Goal: Information Seeking & Learning: Learn about a topic

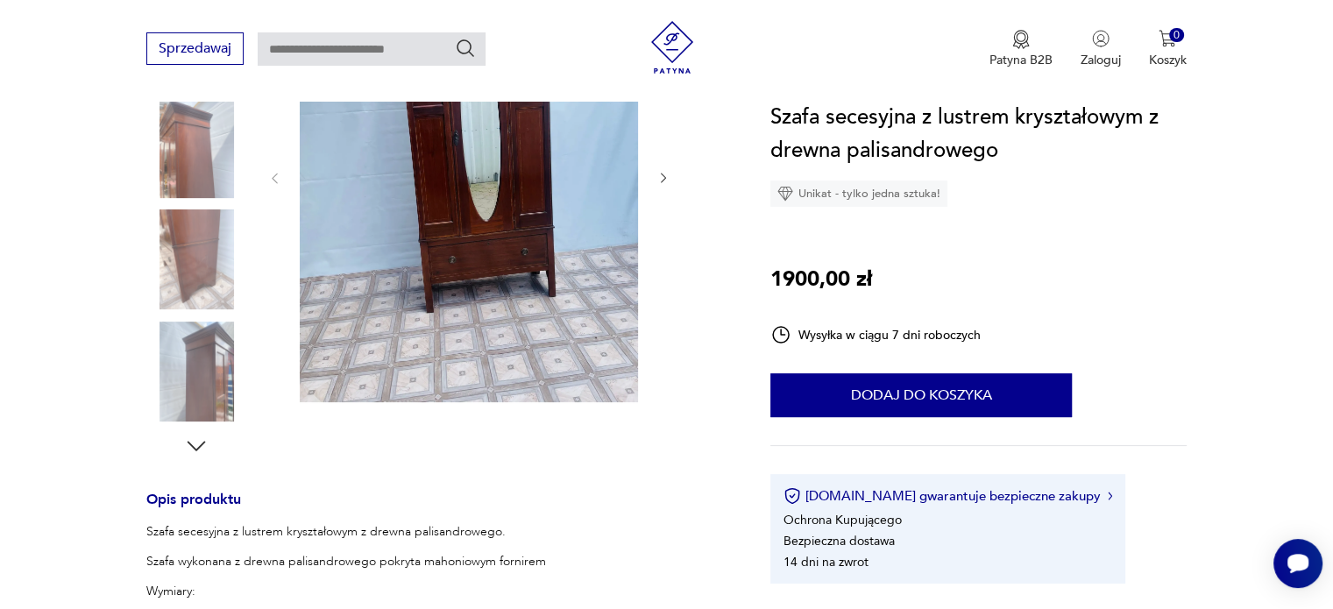
scroll to position [350, 0]
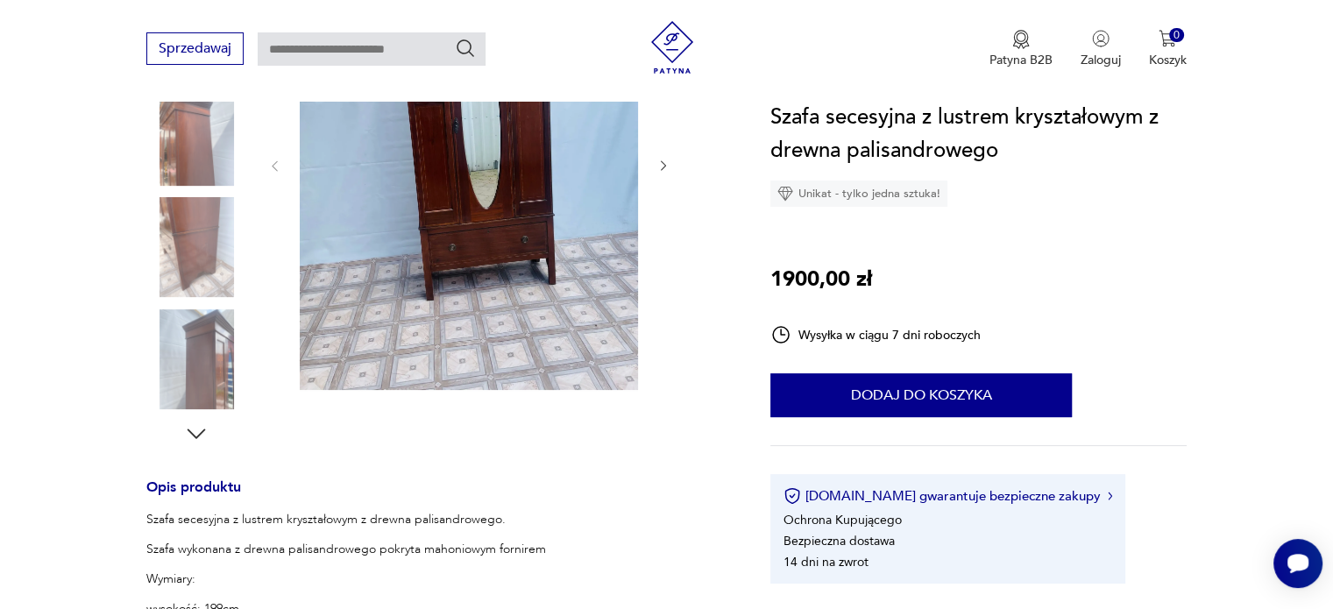
click at [191, 431] on icon "button" at bounding box center [197, 433] width 18 height 10
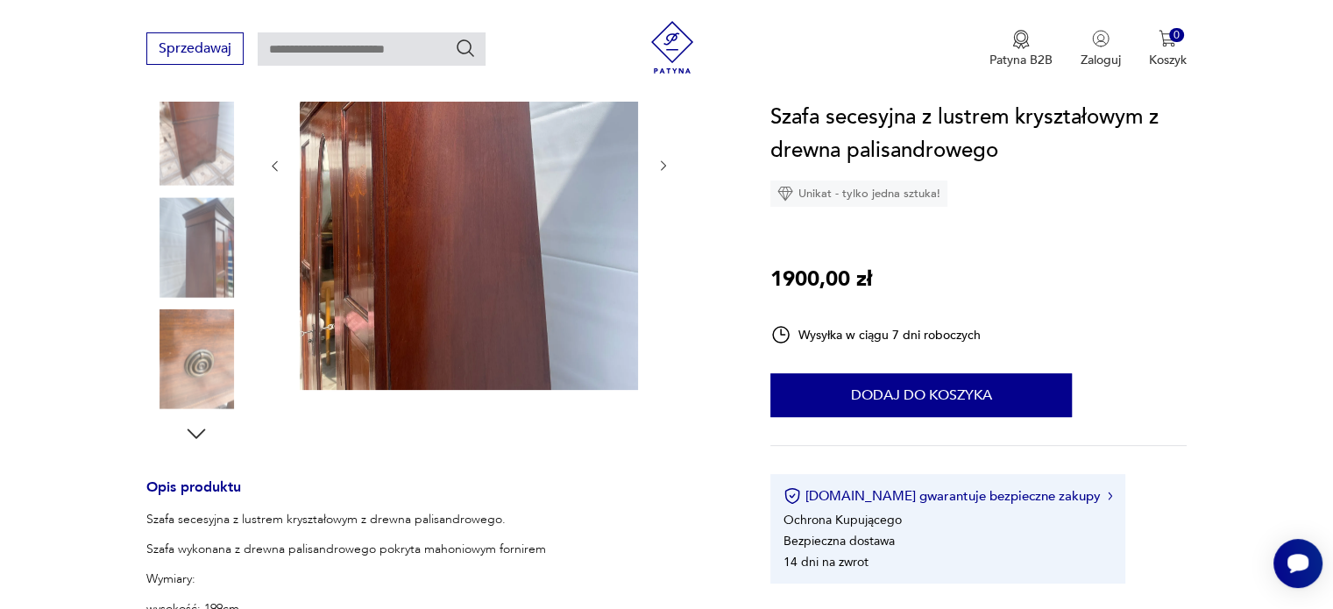
click at [191, 431] on icon "button" at bounding box center [197, 433] width 18 height 10
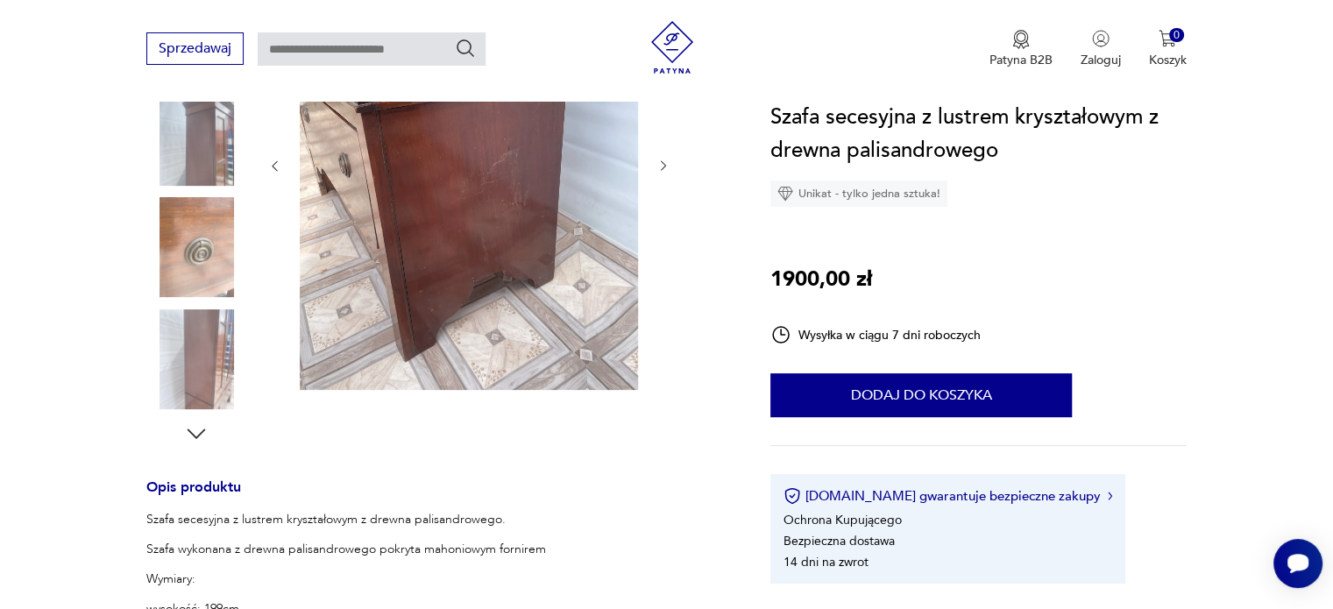
click at [191, 431] on icon "button" at bounding box center [197, 433] width 18 height 10
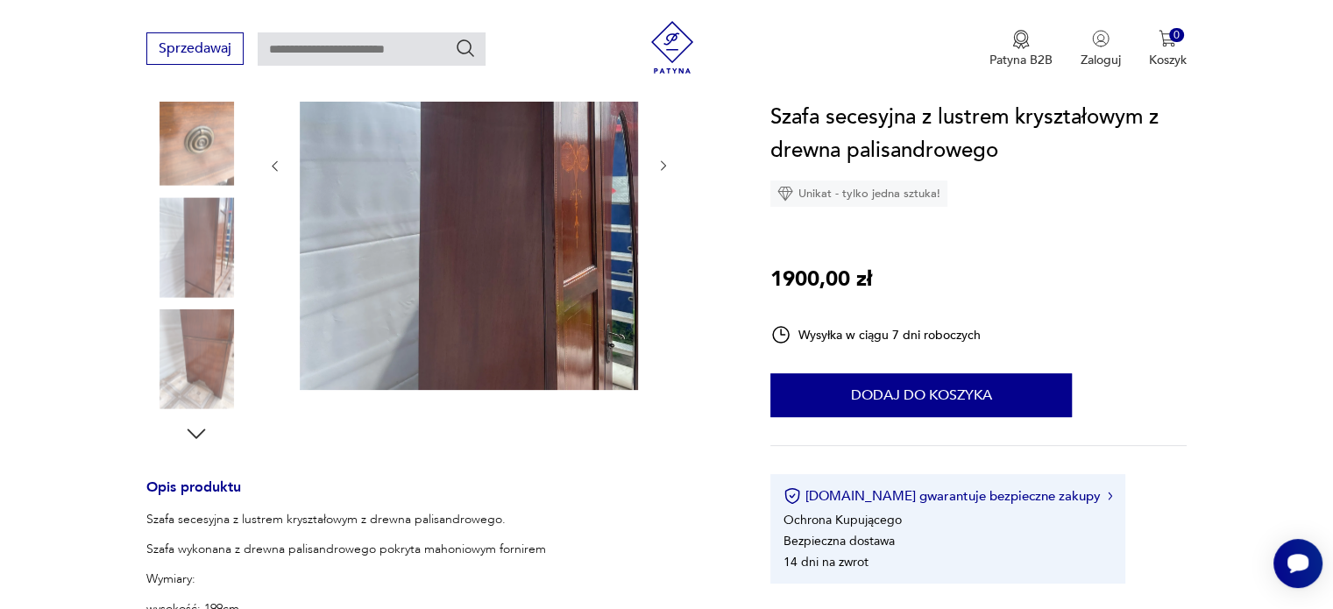
click at [191, 431] on icon "button" at bounding box center [197, 433] width 18 height 10
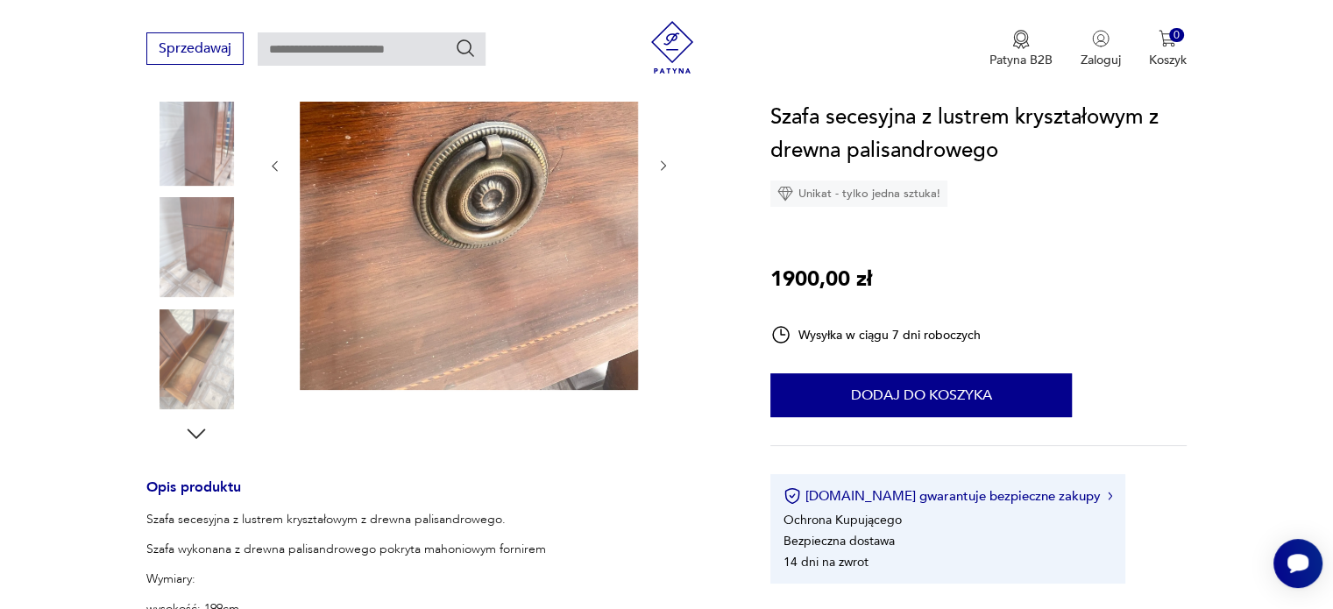
click at [191, 431] on icon "button" at bounding box center [197, 433] width 18 height 10
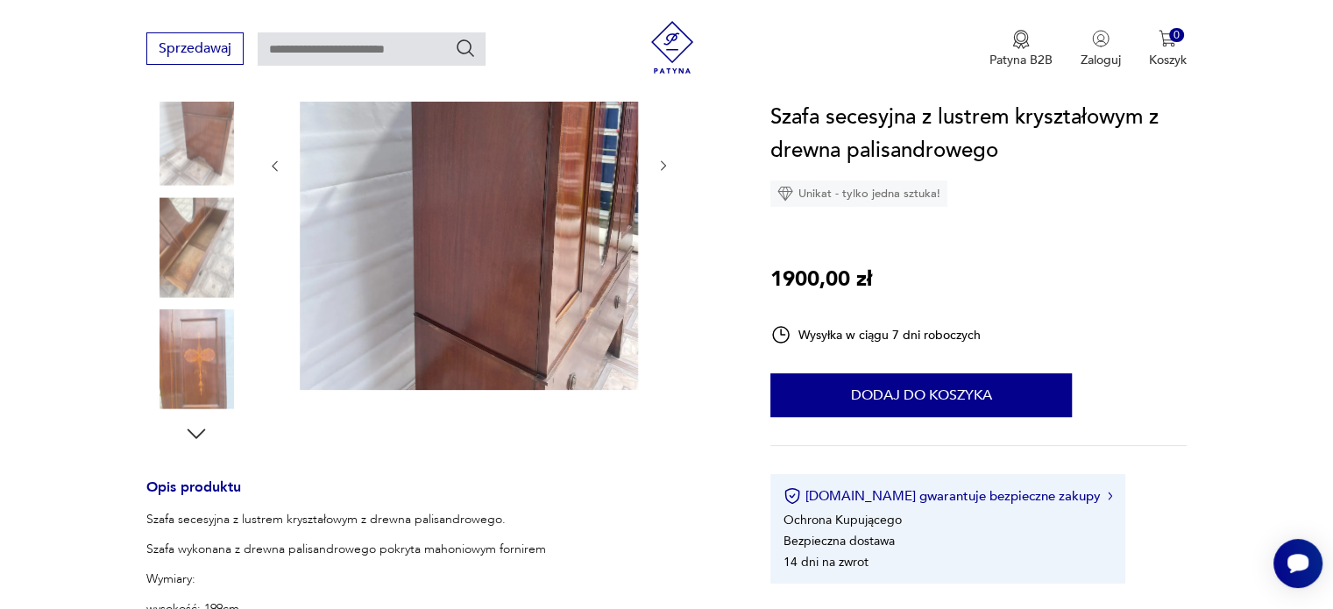
click at [191, 431] on icon "button" at bounding box center [197, 433] width 18 height 10
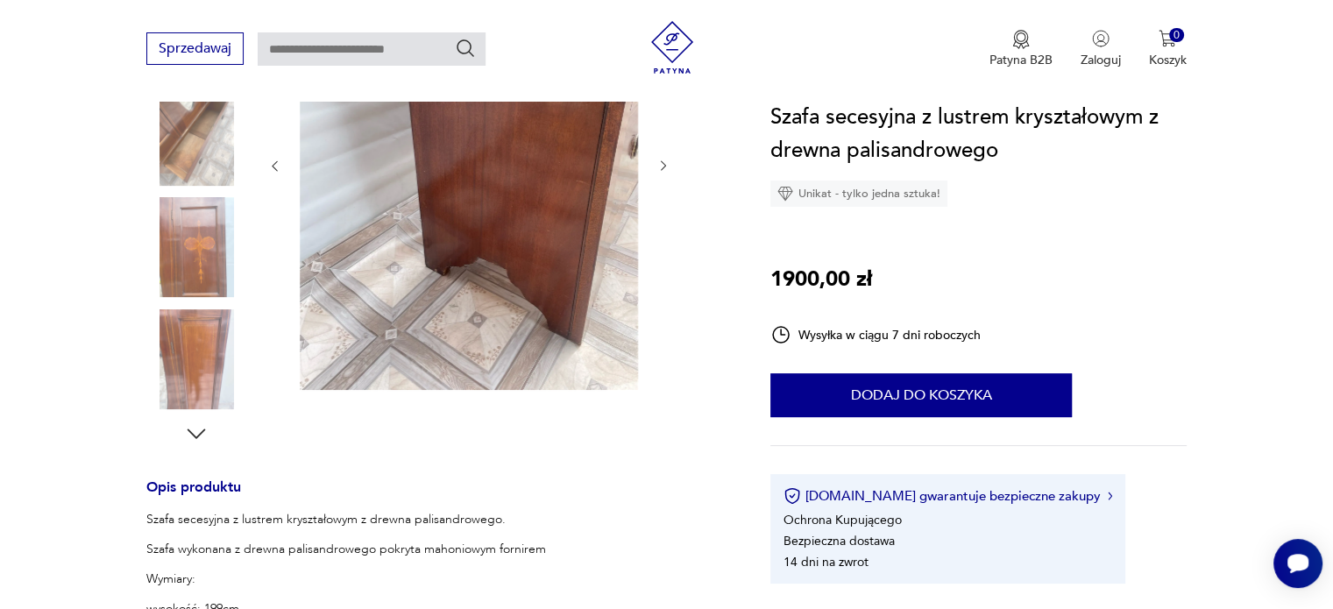
click at [191, 431] on icon "button" at bounding box center [197, 433] width 18 height 10
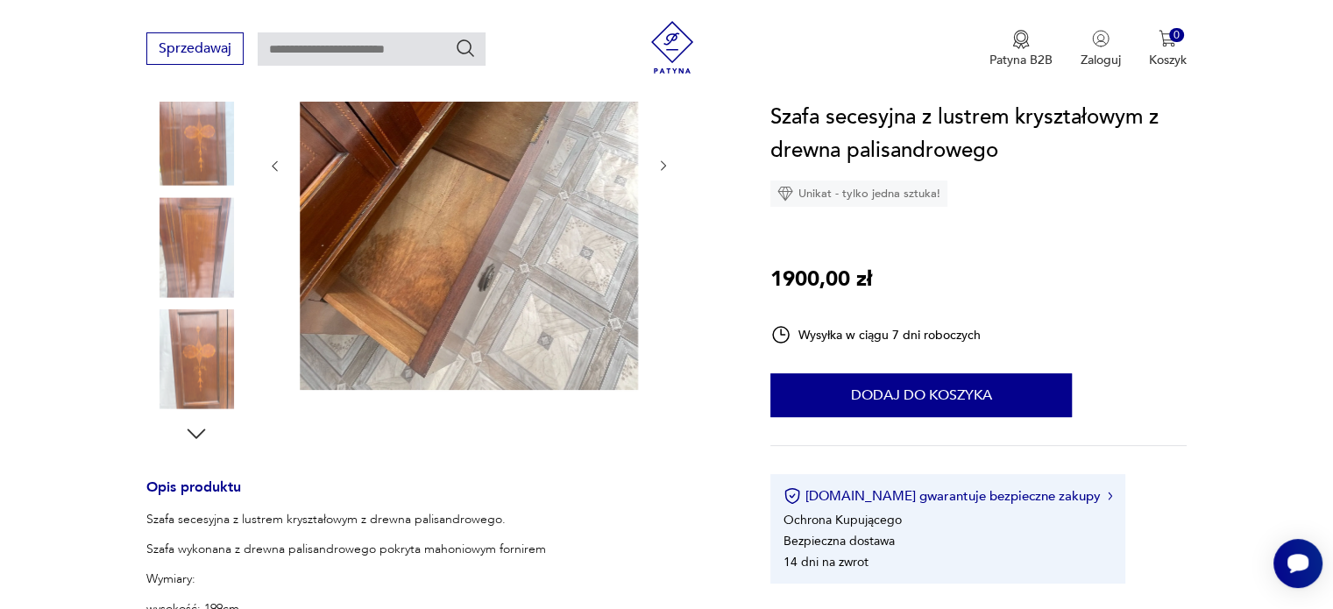
click at [191, 431] on icon "button" at bounding box center [197, 433] width 18 height 10
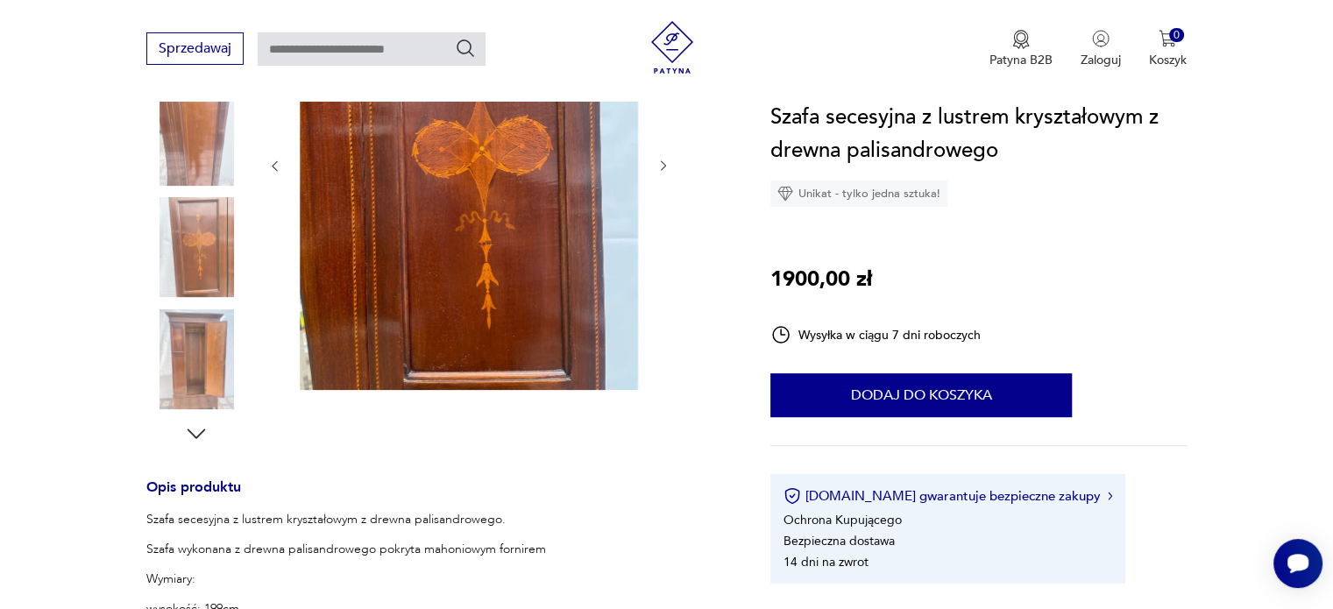
click at [191, 431] on icon "button" at bounding box center [197, 433] width 18 height 10
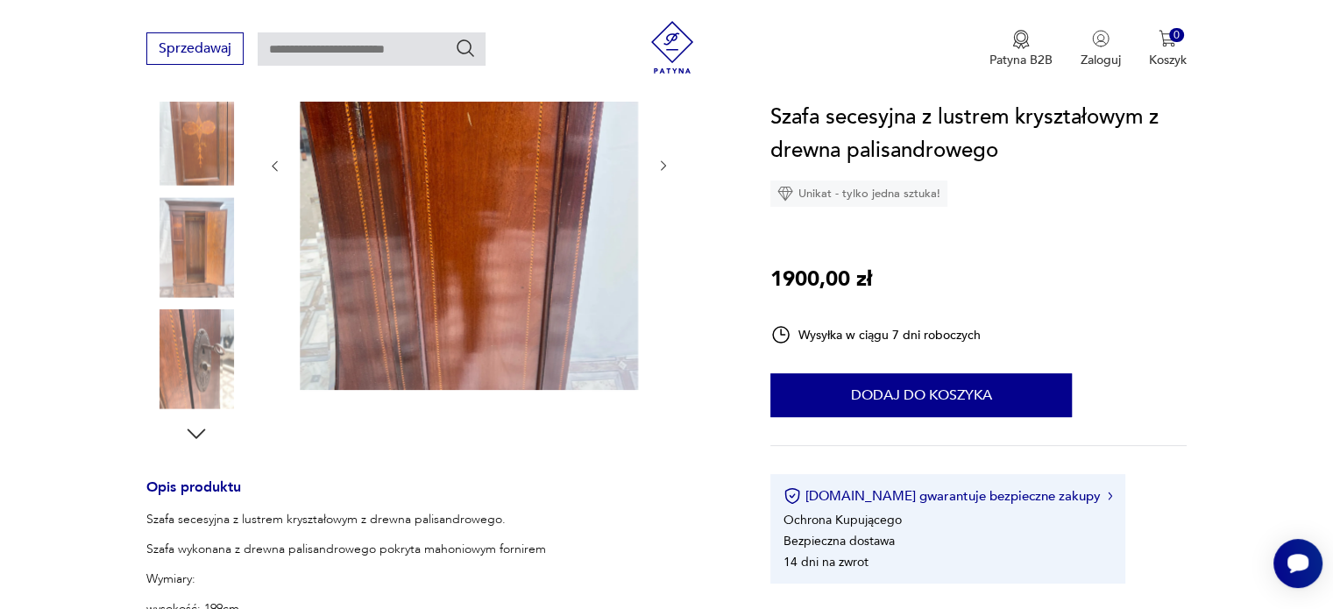
click at [191, 431] on icon "button" at bounding box center [197, 433] width 18 height 10
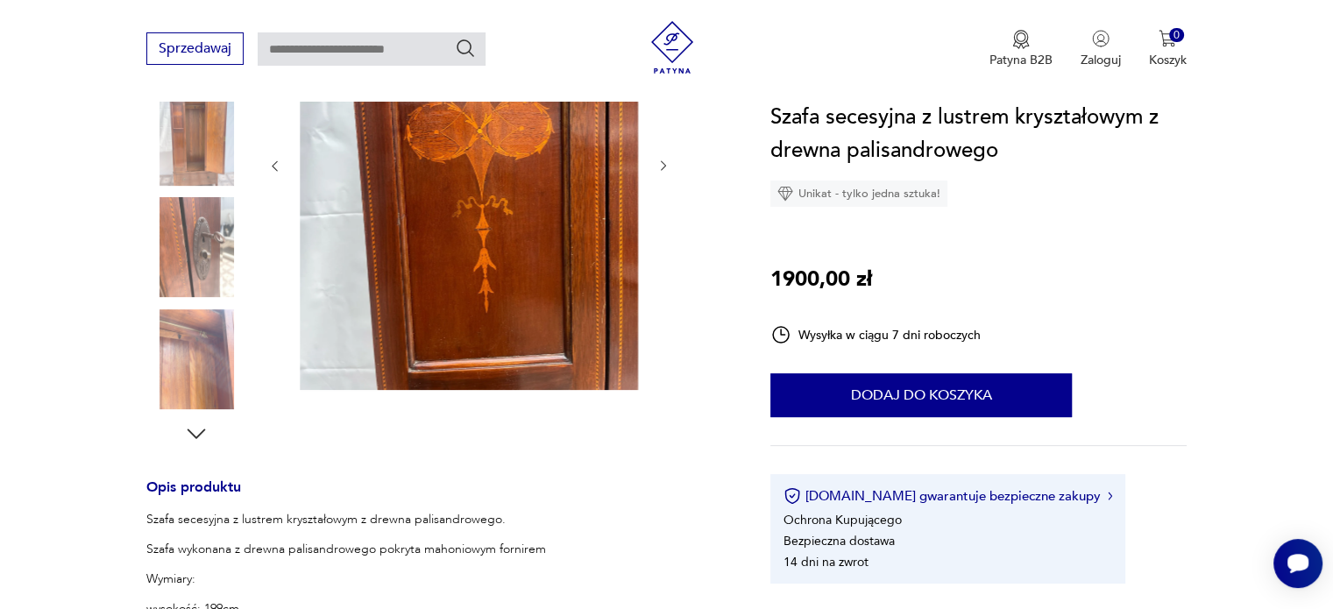
click at [191, 431] on icon "button" at bounding box center [197, 433] width 18 height 10
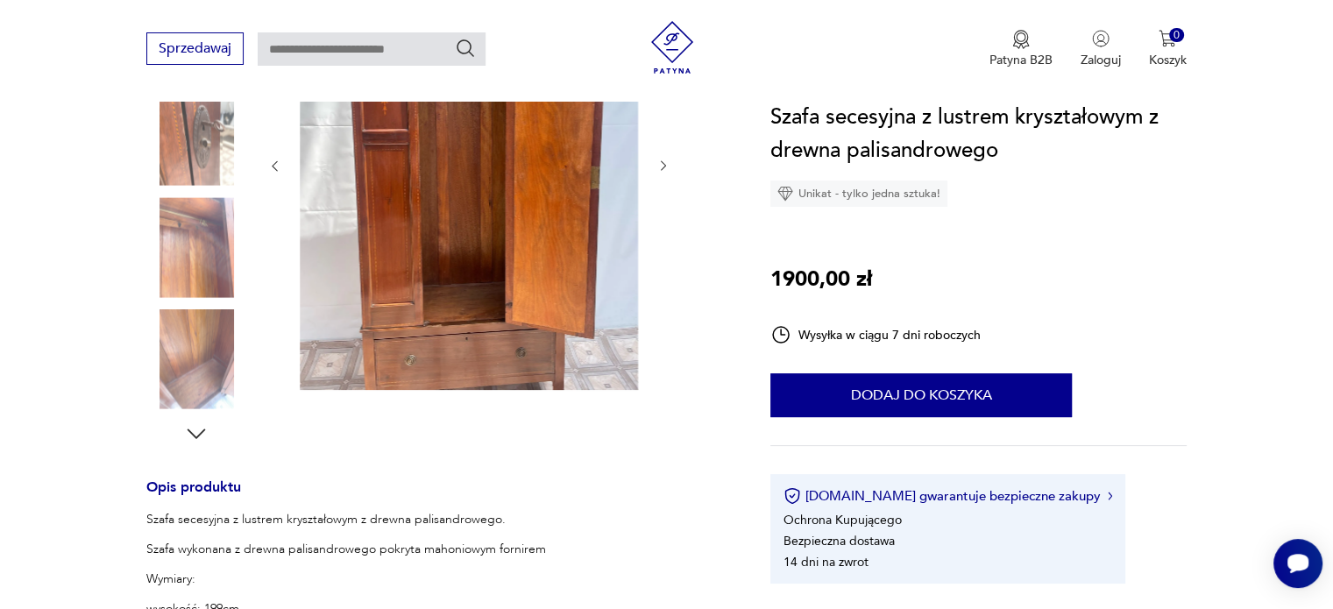
click at [191, 431] on icon "button" at bounding box center [197, 433] width 18 height 10
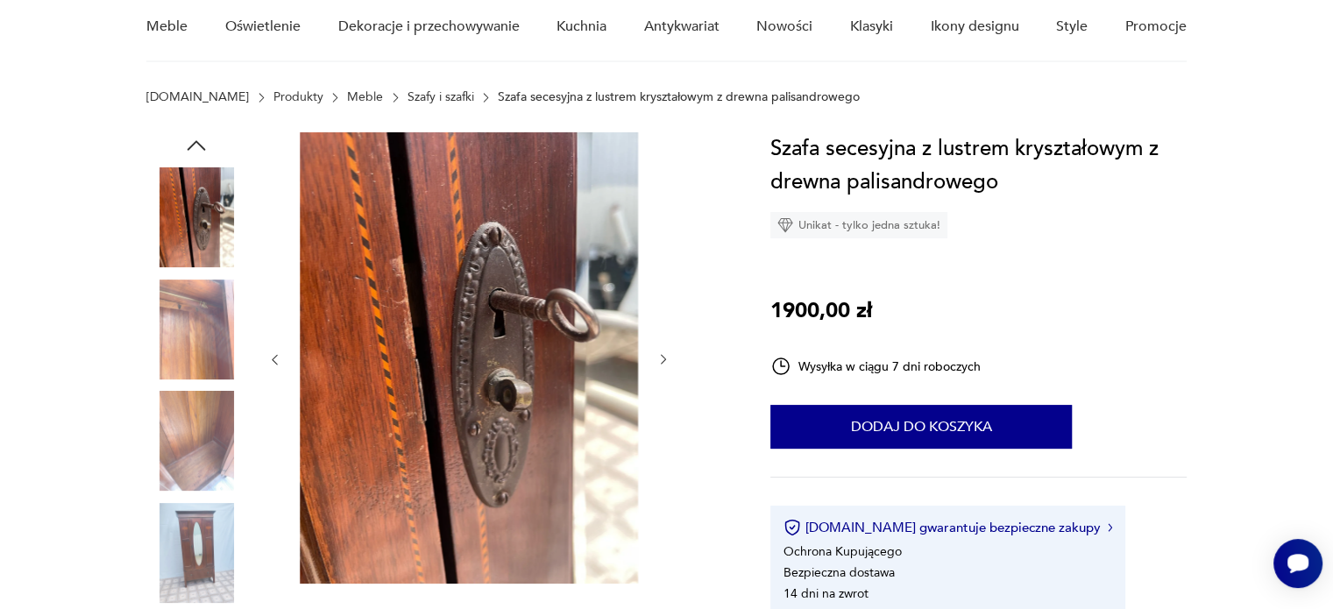
scroll to position [263, 0]
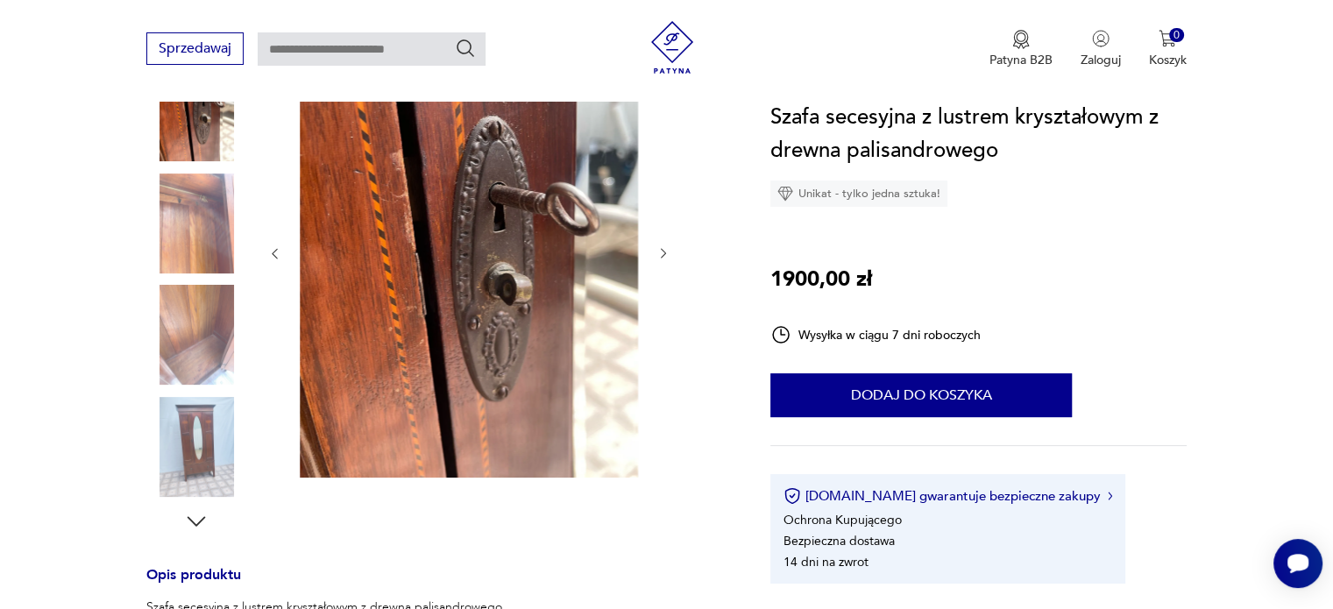
click at [193, 521] on icon "button" at bounding box center [197, 521] width 18 height 10
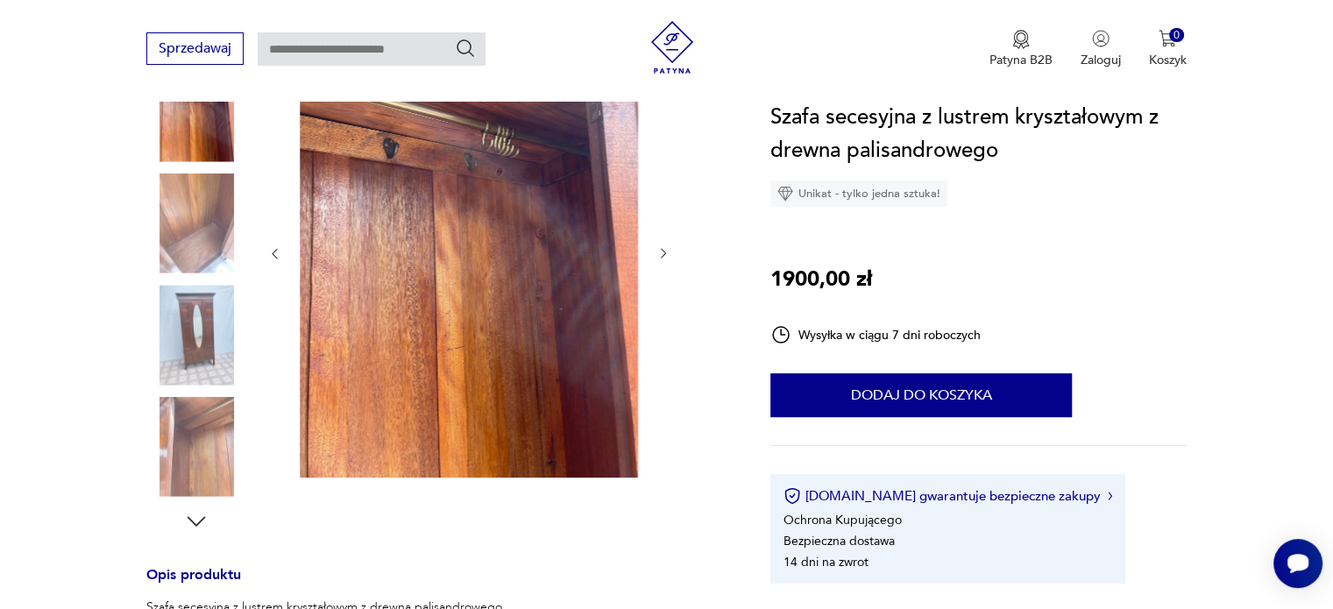
click at [179, 113] on img at bounding box center [196, 111] width 100 height 100
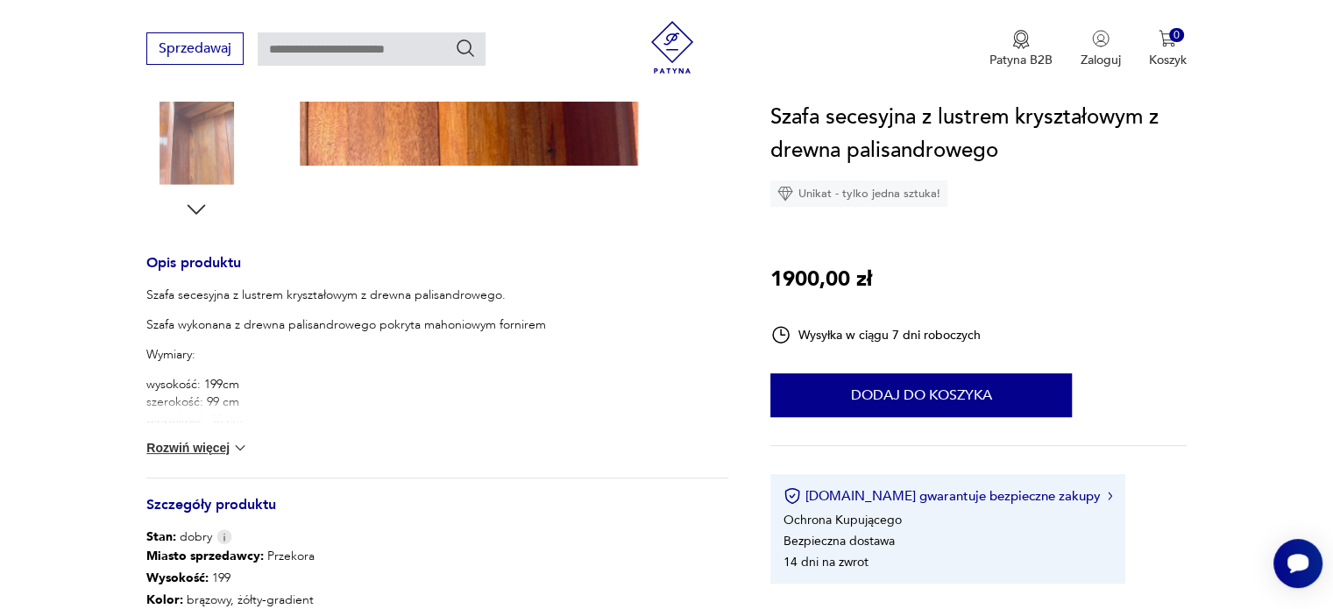
scroll to position [701, 0]
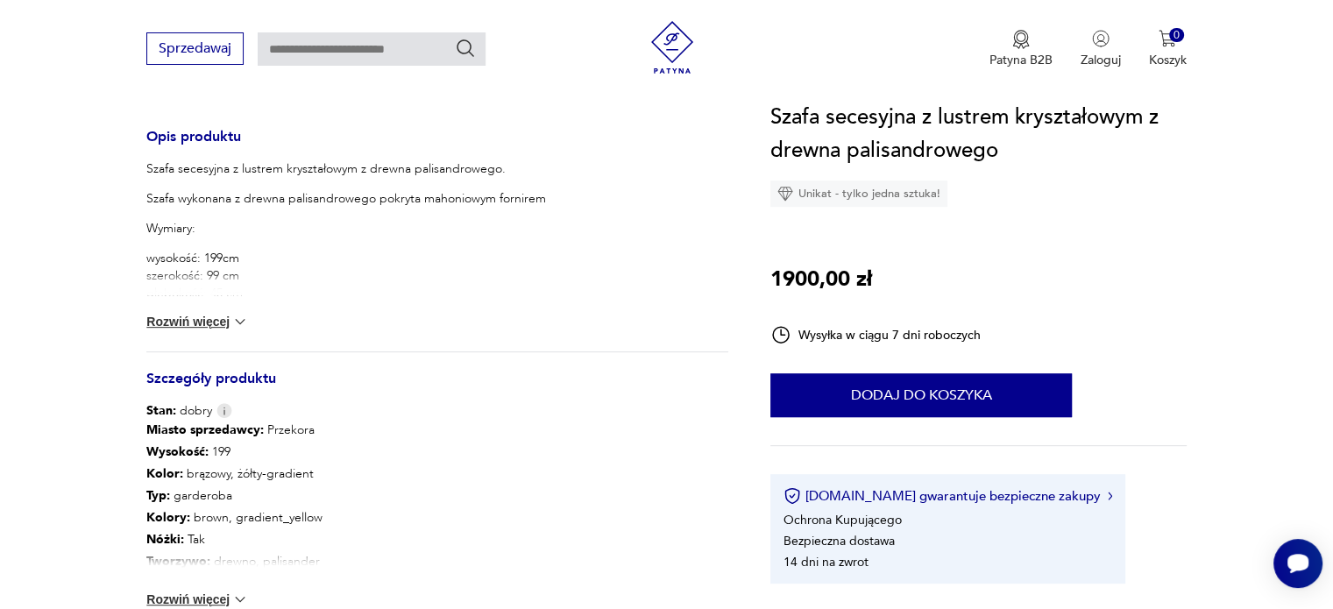
click at [217, 322] on button "Rozwiń więcej" at bounding box center [197, 322] width 102 height 18
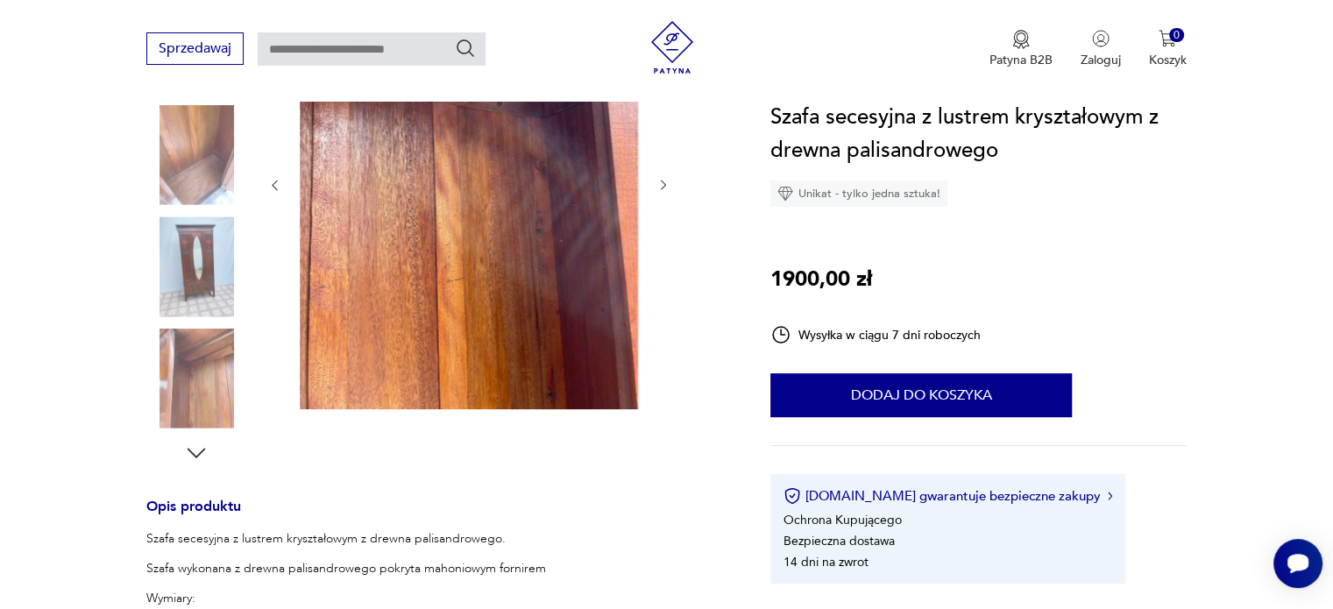
scroll to position [175, 0]
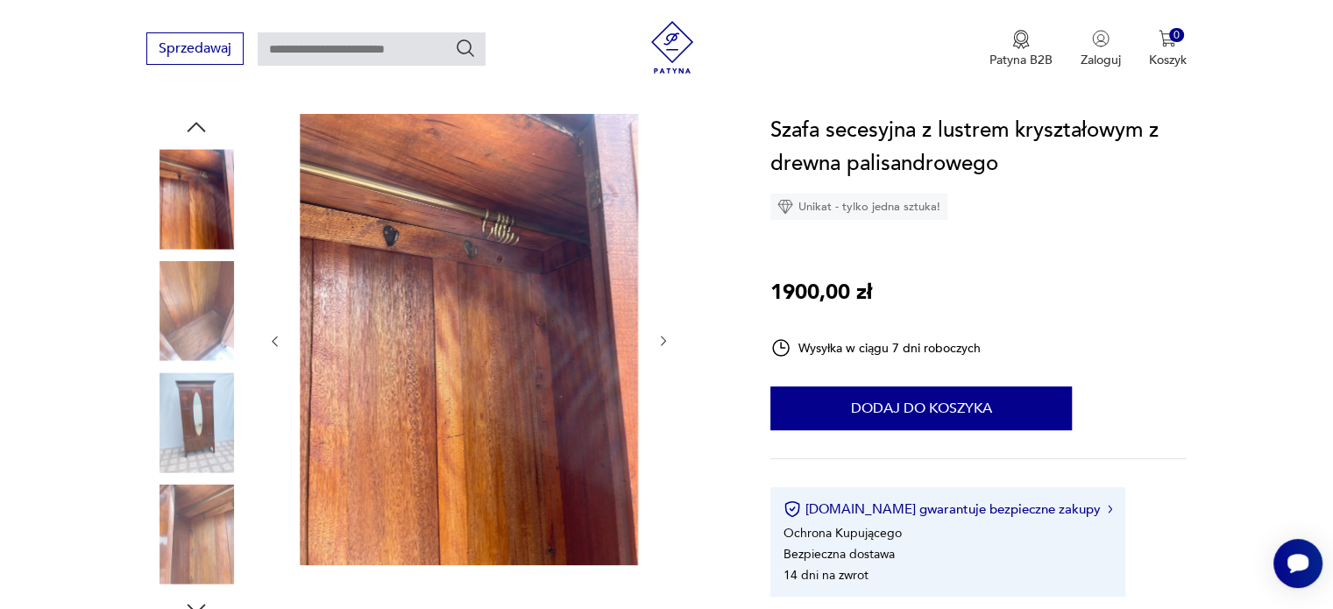
click at [194, 383] on img at bounding box center [196, 422] width 100 height 100
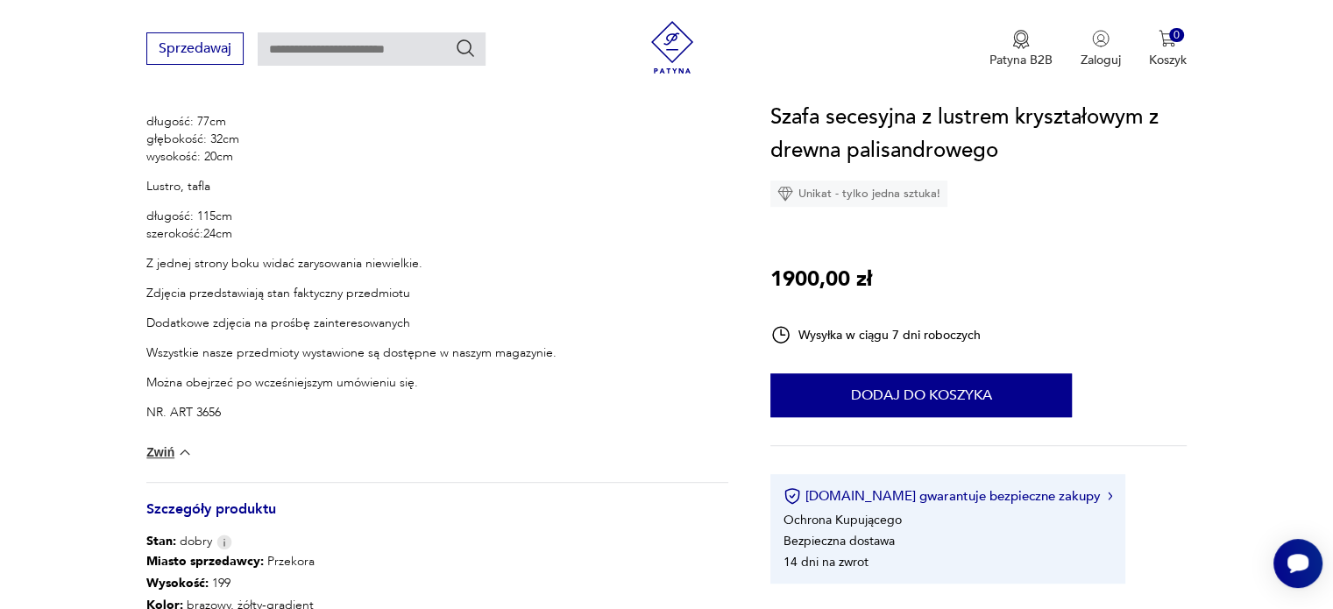
scroll to position [964, 0]
